Goal: Task Accomplishment & Management: Manage account settings

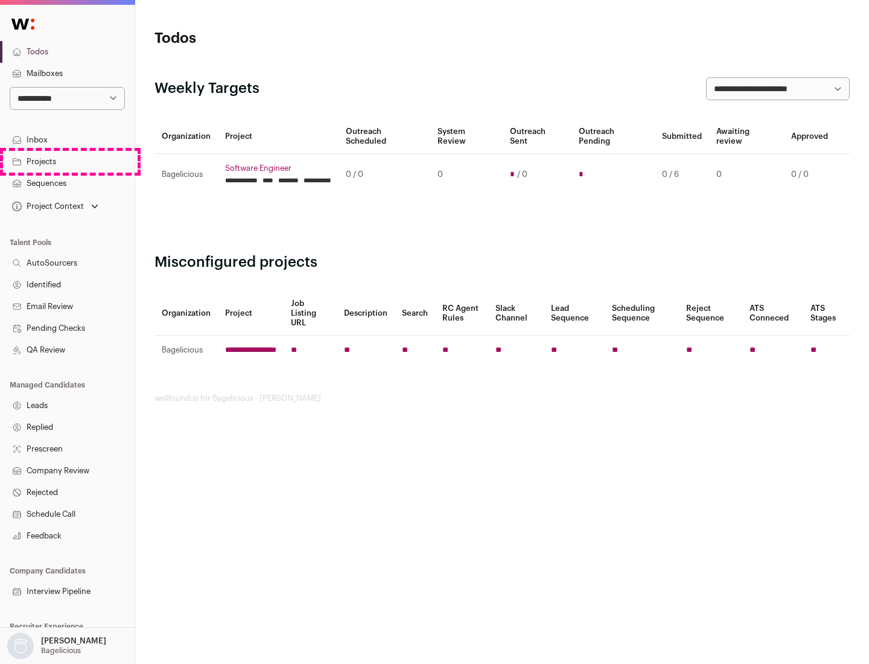
click at [67, 161] on link "Projects" at bounding box center [67, 162] width 135 height 22
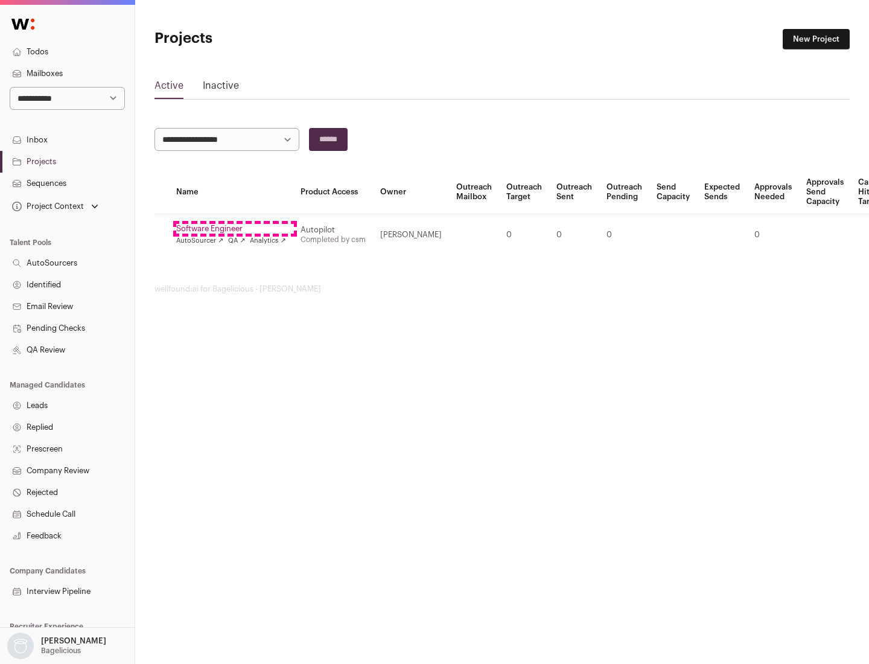
click at [235, 229] on link "Software Engineer" at bounding box center [231, 229] width 110 height 10
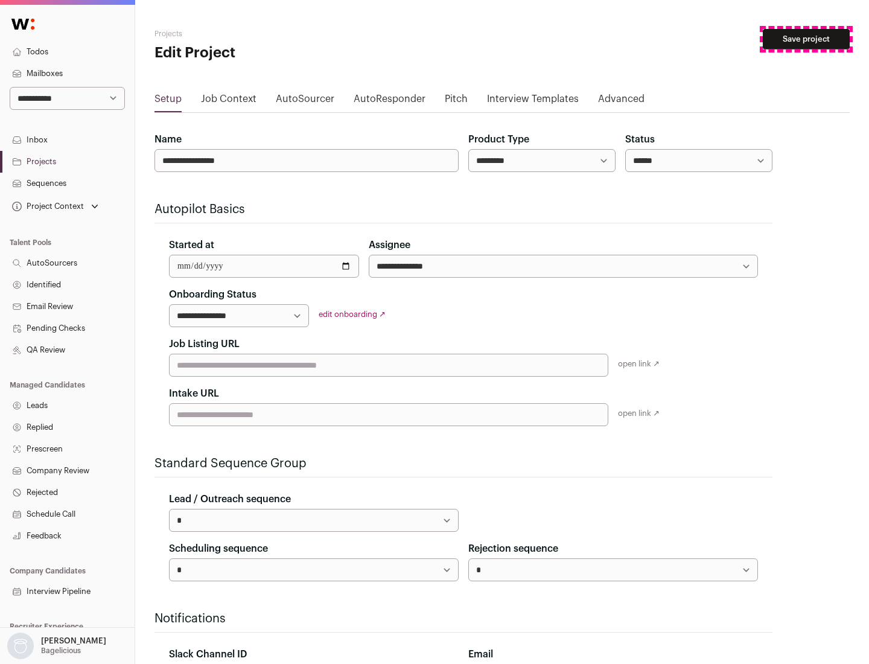
click at [806, 39] on button "Save project" at bounding box center [806, 39] width 87 height 21
